Goal: Find contact information: Obtain details needed to contact an individual or organization

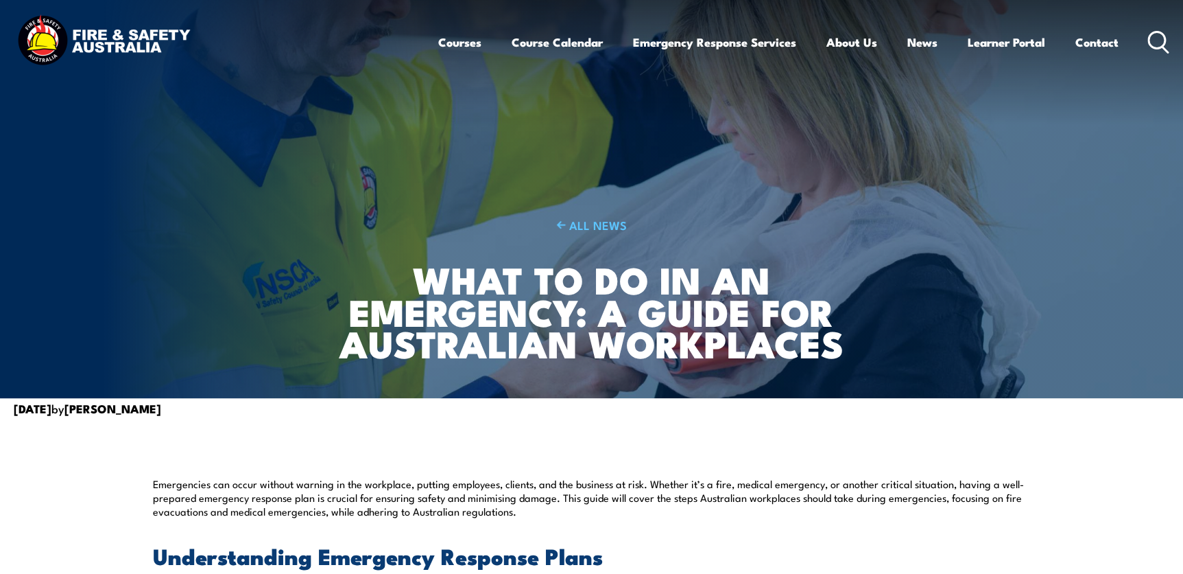
click at [1147, 206] on img at bounding box center [591, 199] width 1183 height 398
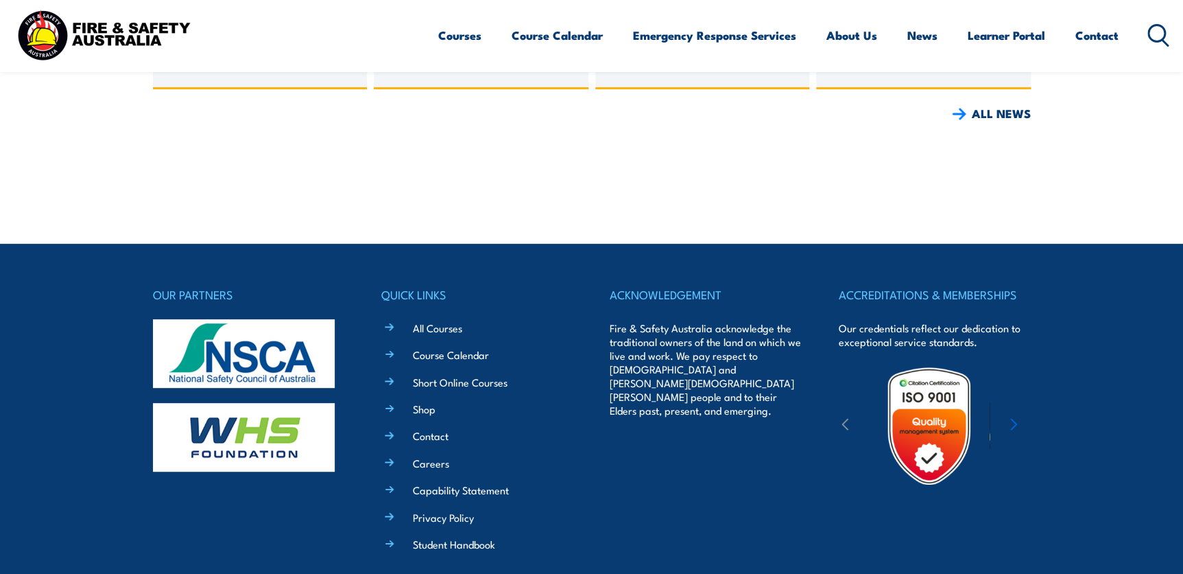
scroll to position [2744, 0]
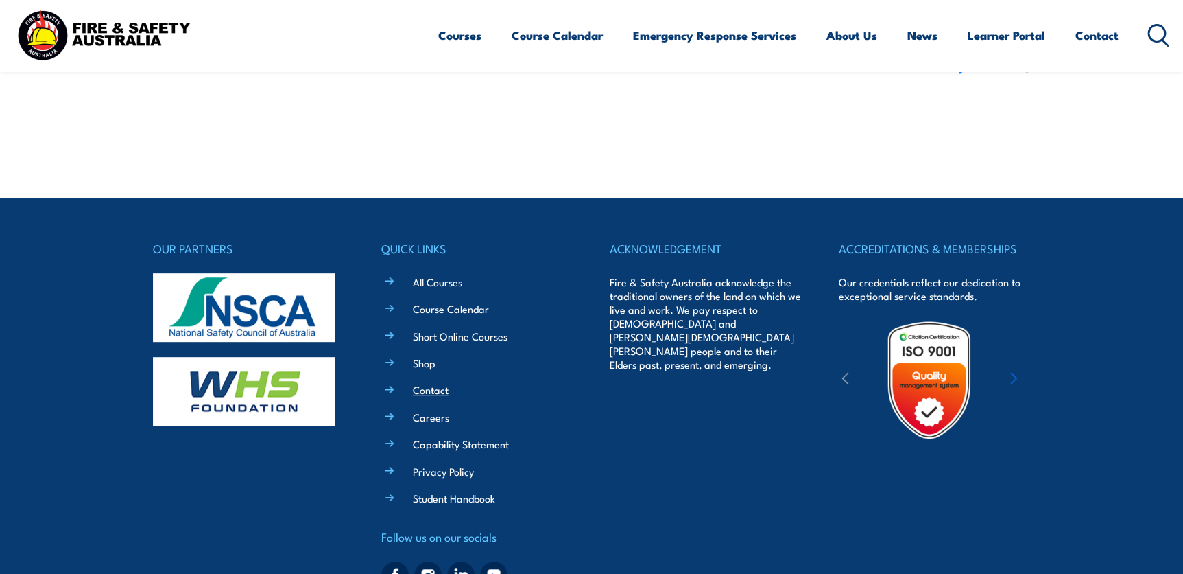
click at [424, 382] on link "Contact" at bounding box center [431, 389] width 36 height 14
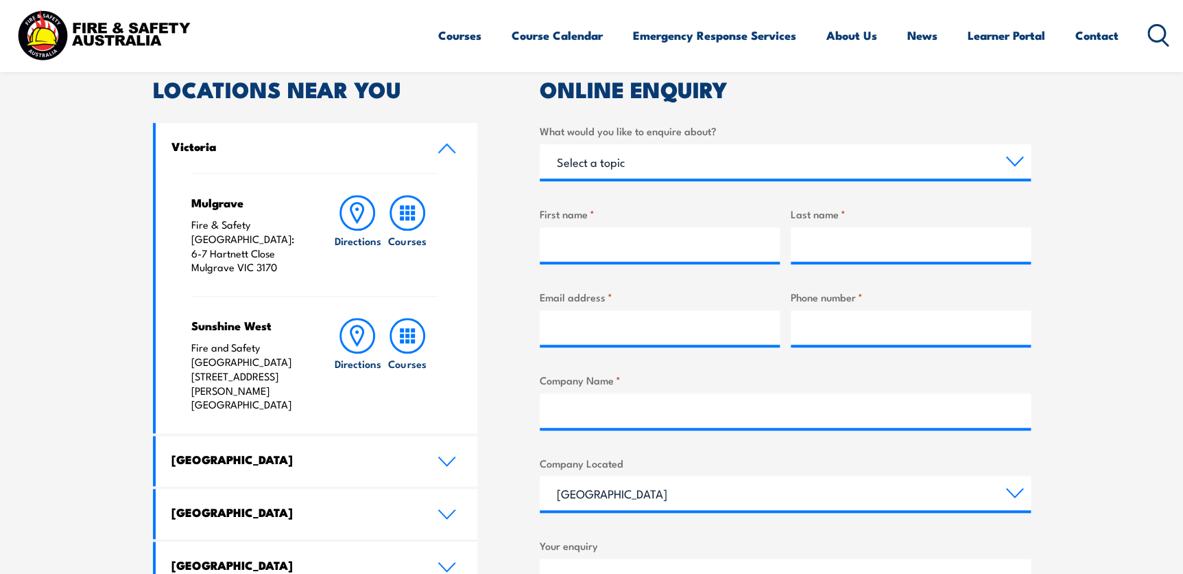
scroll to position [436, 0]
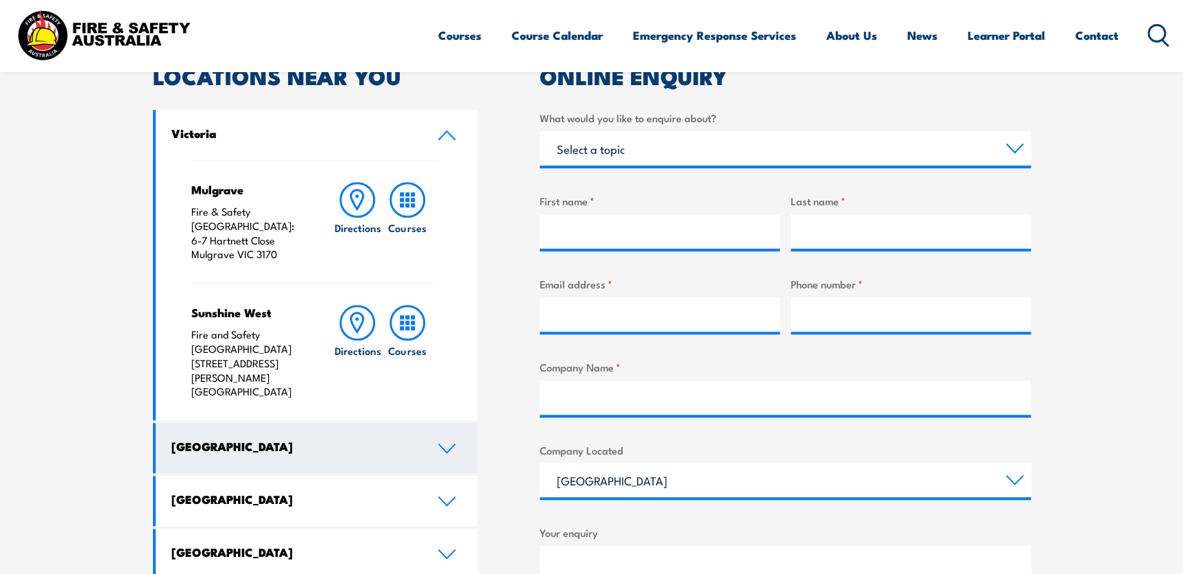
click at [440, 442] on icon at bounding box center [447, 447] width 19 height 11
